Goal: Transaction & Acquisition: Download file/media

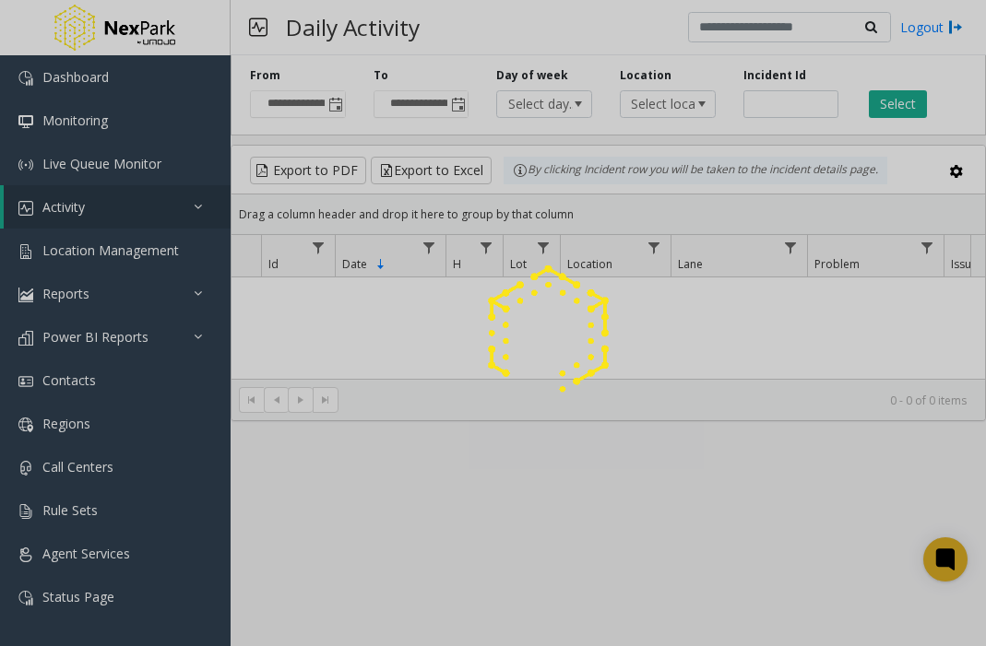
click at [402, 17] on div at bounding box center [493, 323] width 986 height 646
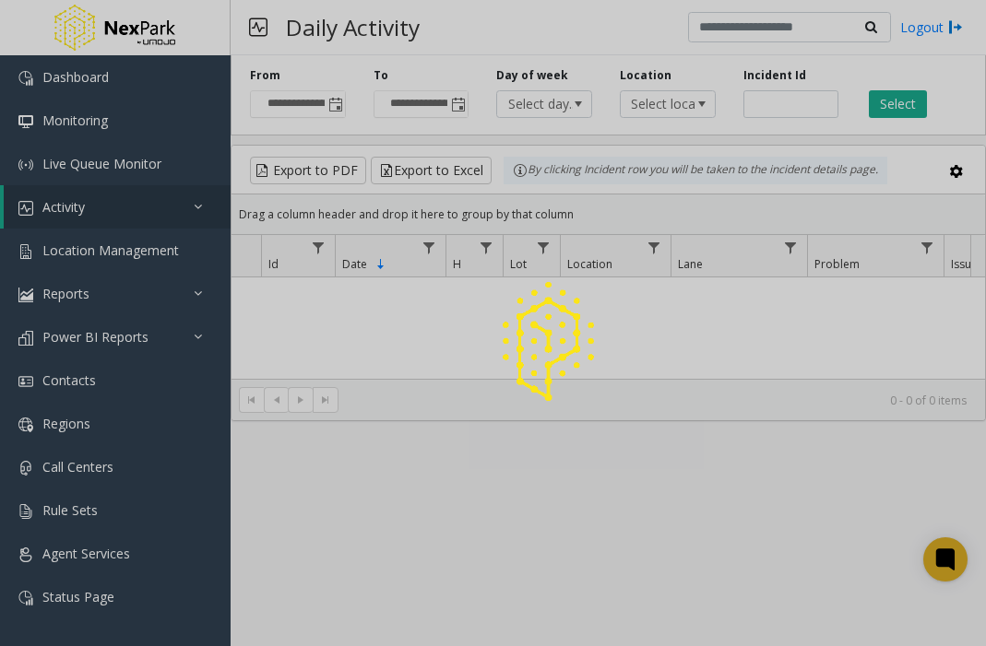
click at [63, 599] on div at bounding box center [493, 323] width 986 height 646
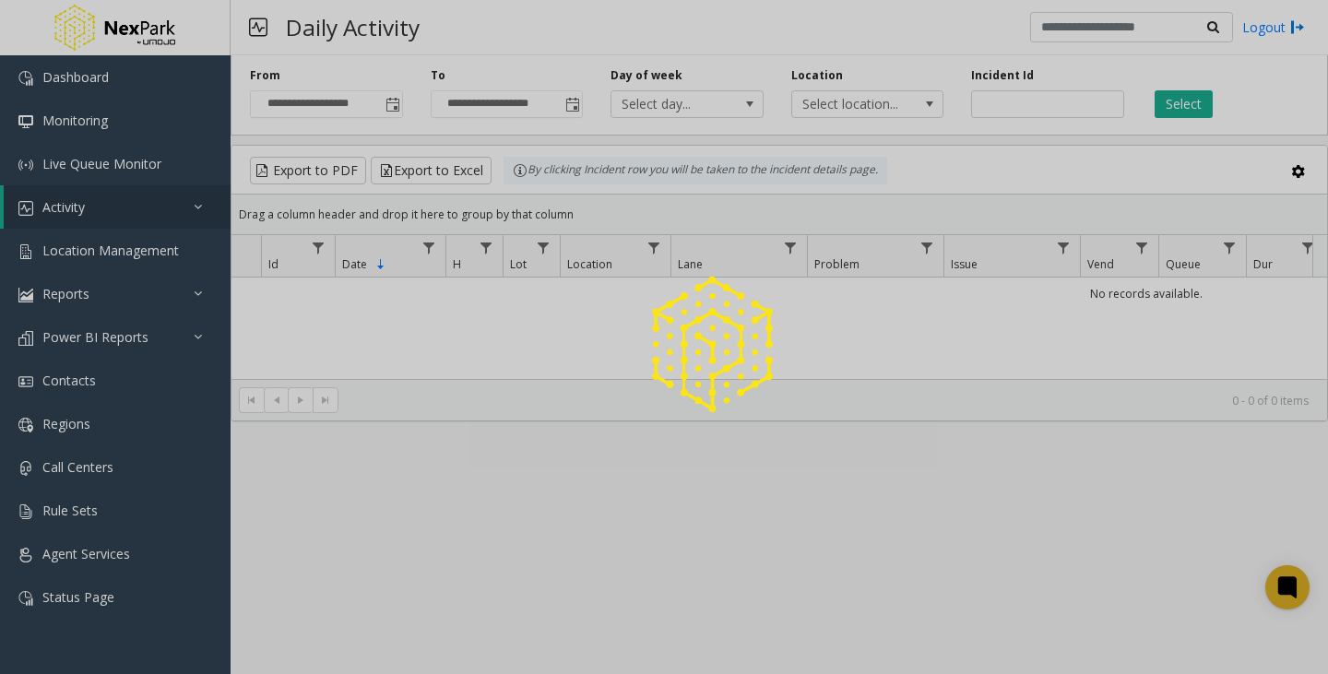
click at [91, 555] on div at bounding box center [664, 337] width 1328 height 674
click at [99, 544] on div at bounding box center [664, 337] width 1328 height 674
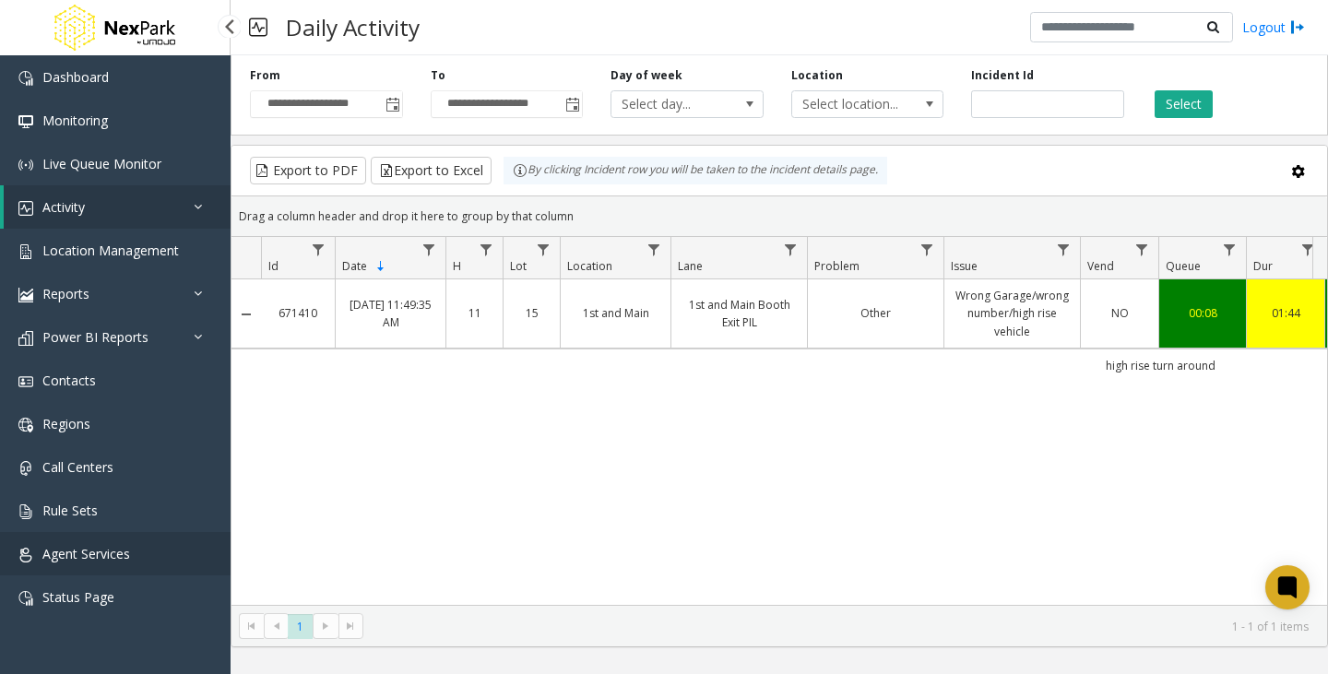
drag, startPoint x: 148, startPoint y: 551, endPoint x: 164, endPoint y: 545, distance: 16.6
click at [149, 551] on link "Agent Services" at bounding box center [115, 553] width 231 height 43
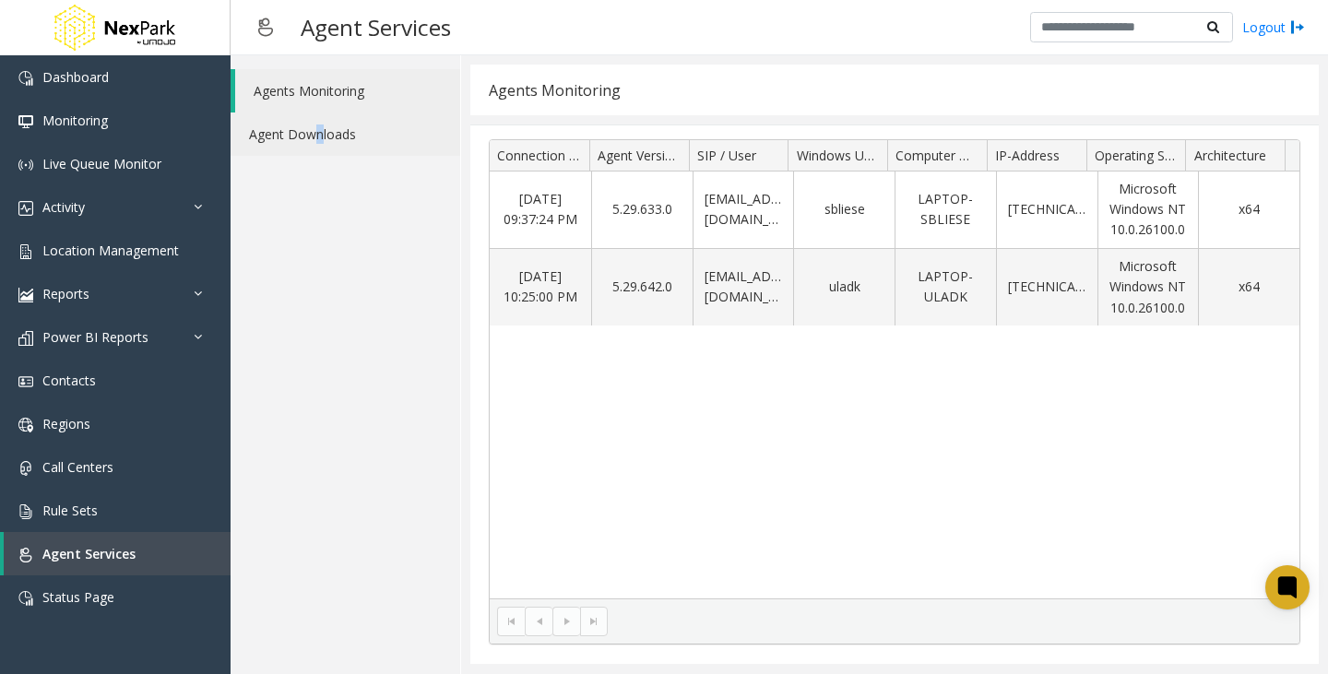
drag, startPoint x: 320, startPoint y: 156, endPoint x: 317, endPoint y: 144, distance: 12.3
click at [318, 144] on div "Agents Monitoring Agent Downloads" at bounding box center [346, 364] width 231 height 619
click at [317, 144] on link "Agent Downloads" at bounding box center [346, 134] width 230 height 43
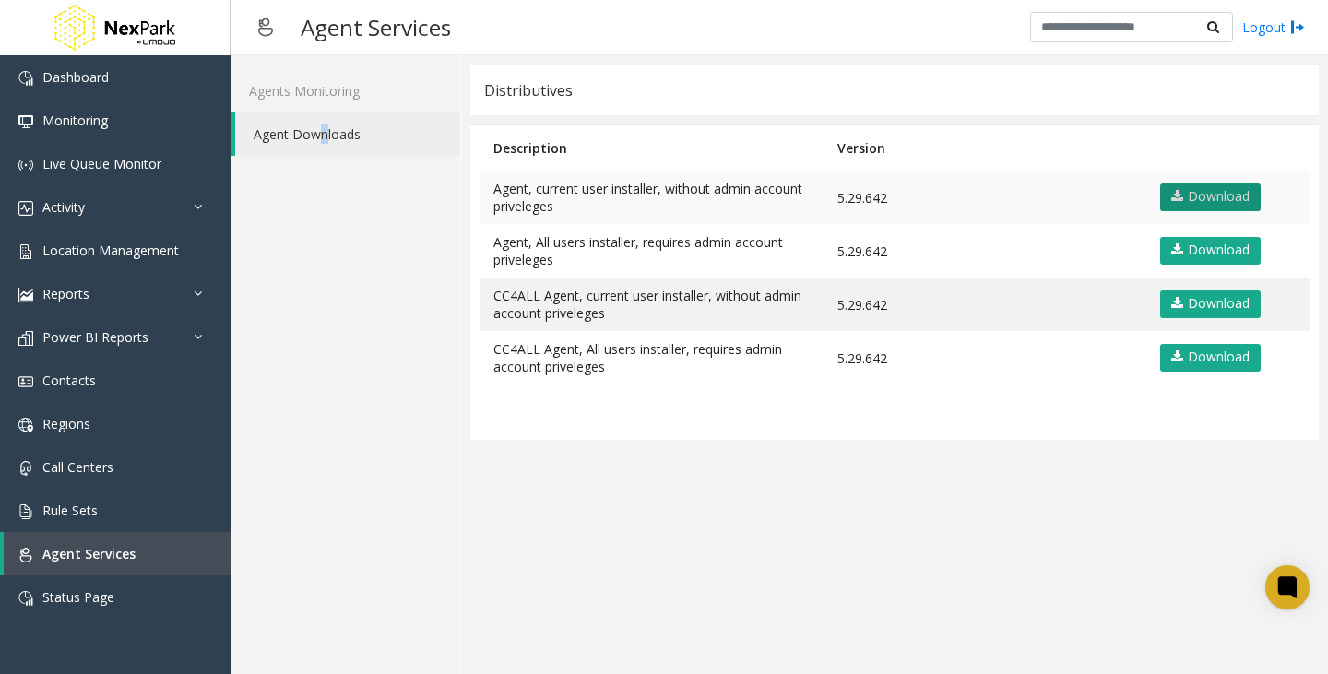
click at [985, 193] on link "Download" at bounding box center [1210, 198] width 101 height 28
